Goal: Navigation & Orientation: Find specific page/section

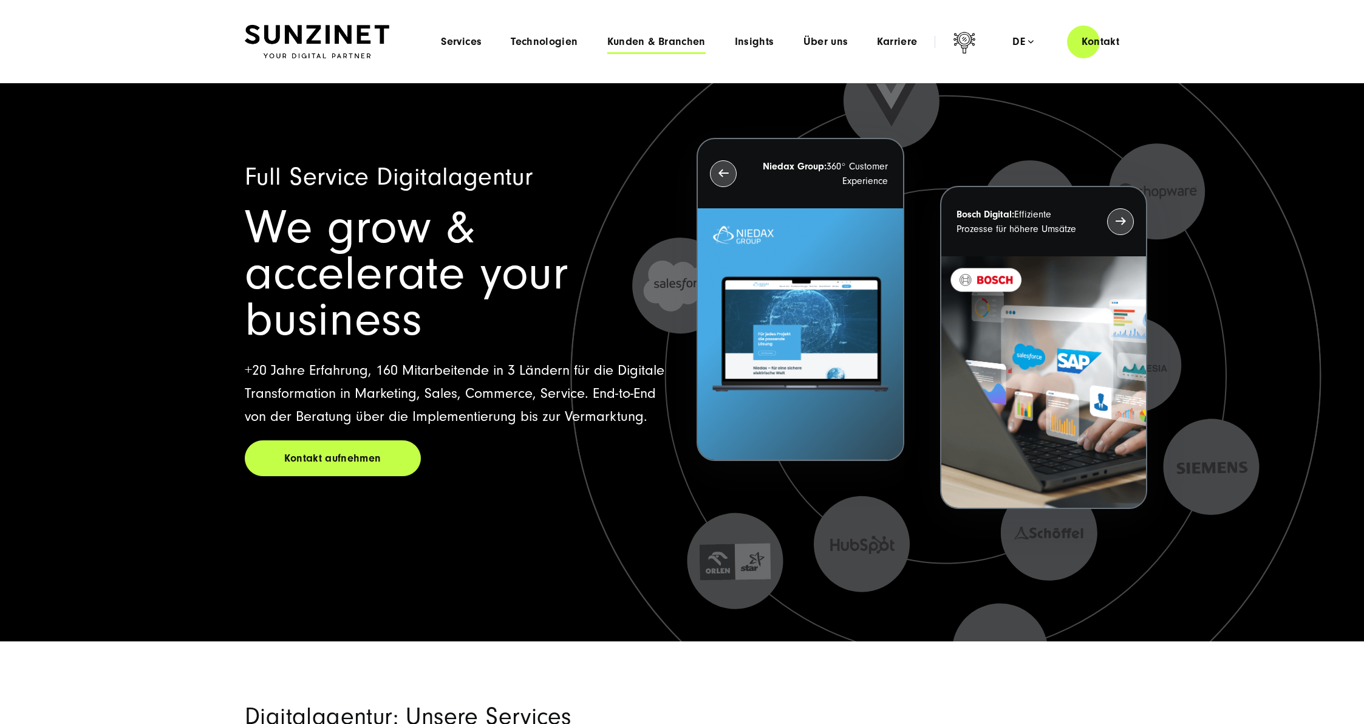
click at [679, 46] on span "Kunden & Branchen" at bounding box center [656, 42] width 98 height 12
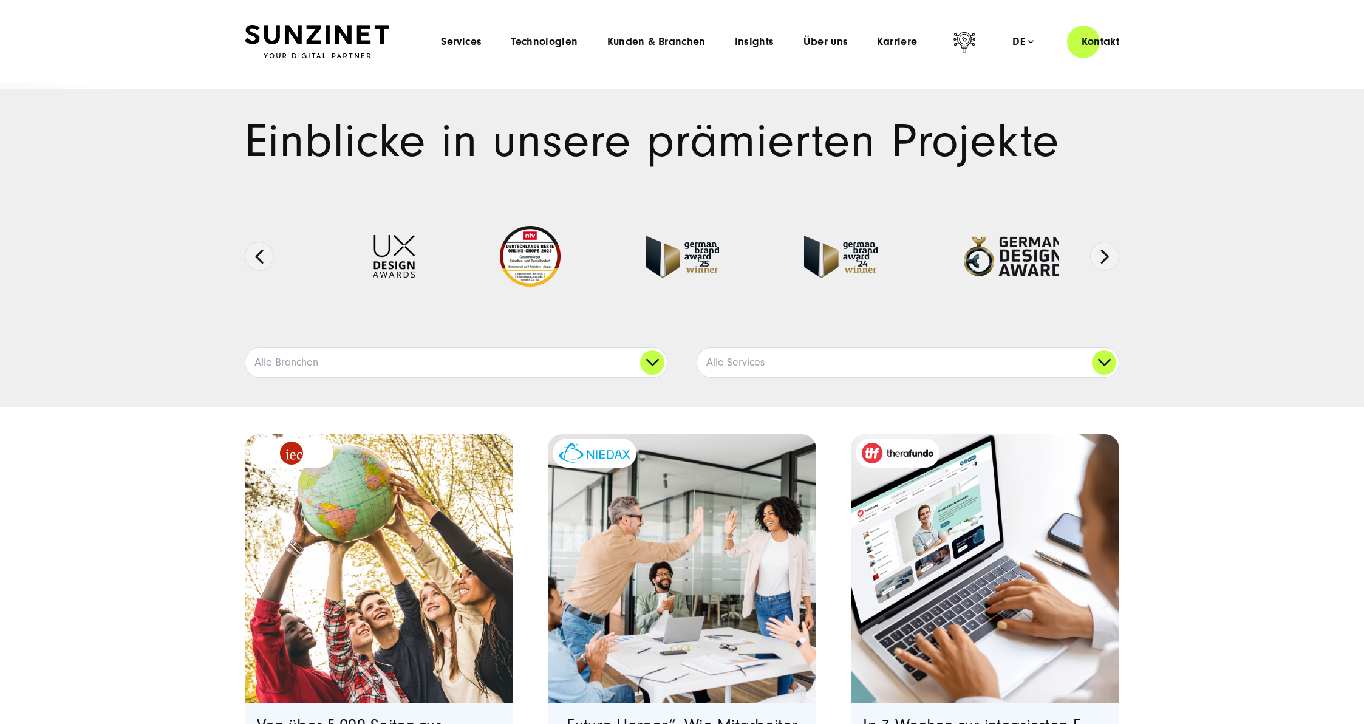
click at [333, 33] on img at bounding box center [317, 42] width 145 height 34
